Goal: Task Accomplishment & Management: Manage account settings

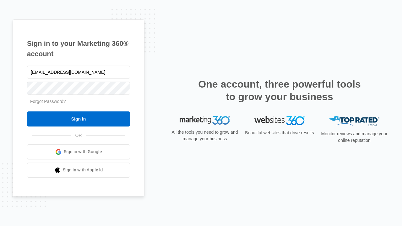
type input "[EMAIL_ADDRESS][DOMAIN_NAME]"
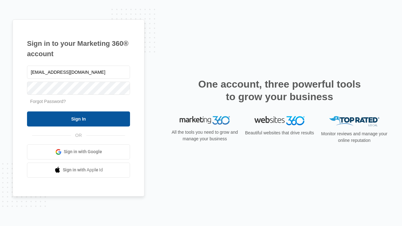
click at [78, 119] on input "Sign In" at bounding box center [78, 118] width 103 height 15
